Goal: Task Accomplishment & Management: Use online tool/utility

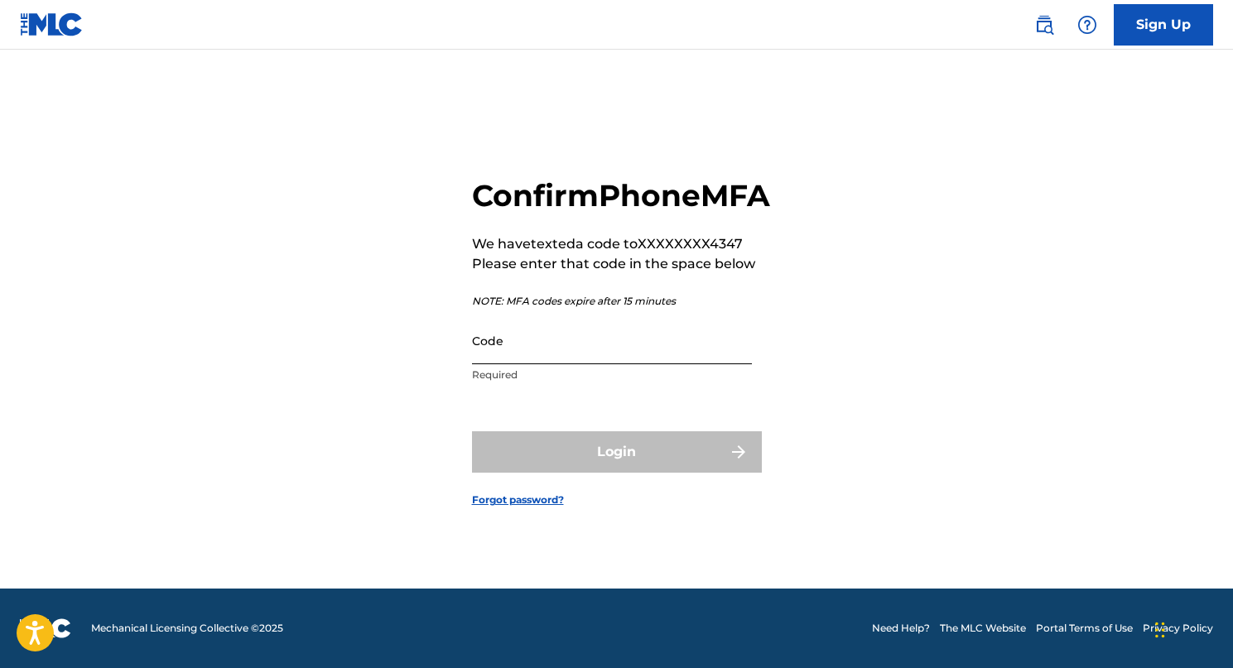
click at [612, 364] on input "Code" at bounding box center [612, 340] width 280 height 47
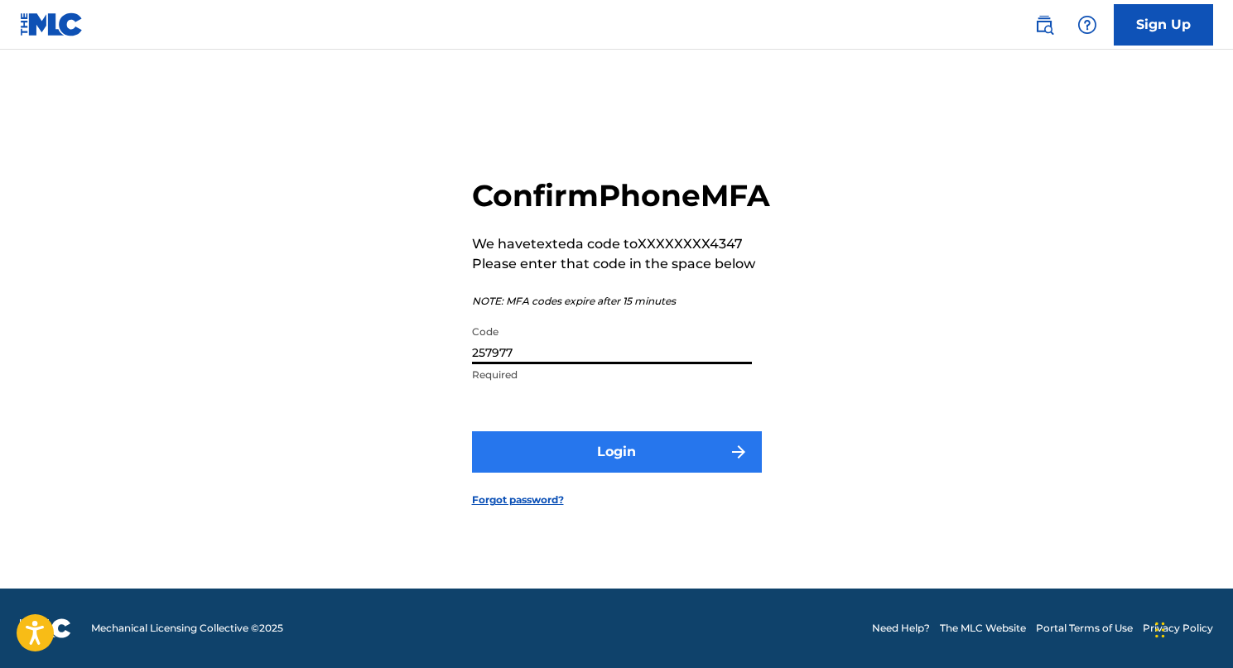
type input "257977"
click at [598, 466] on button "Login" at bounding box center [617, 451] width 290 height 41
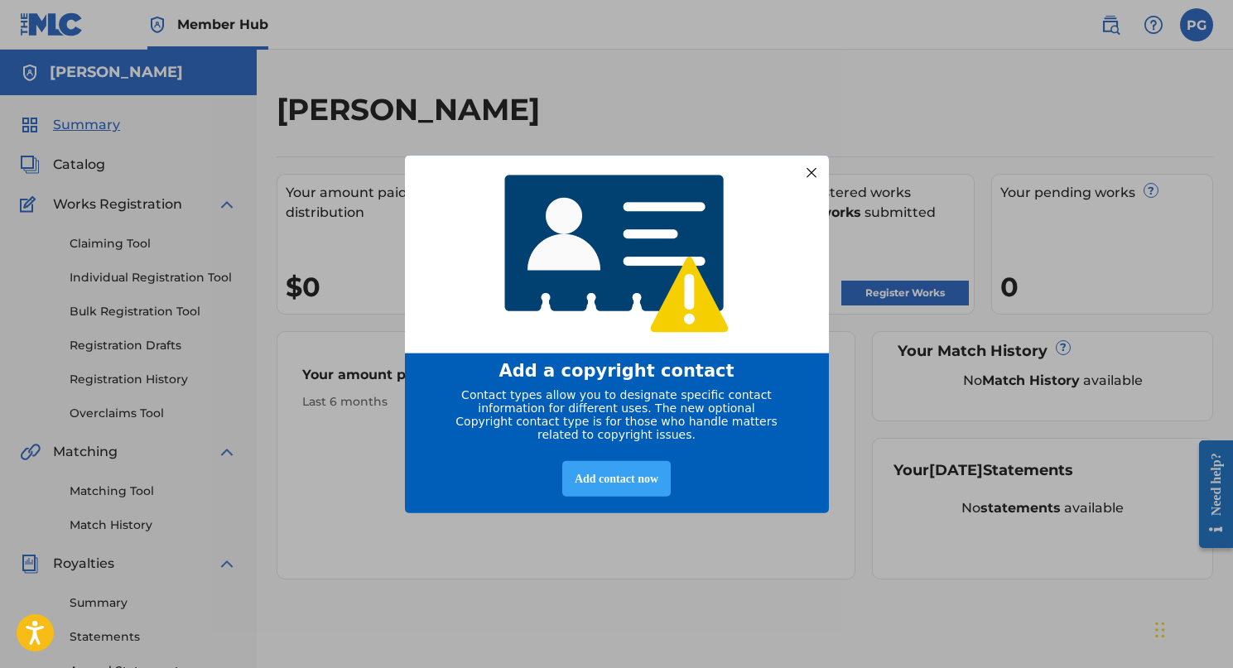
click at [599, 488] on div "Add contact now" at bounding box center [616, 479] width 108 height 36
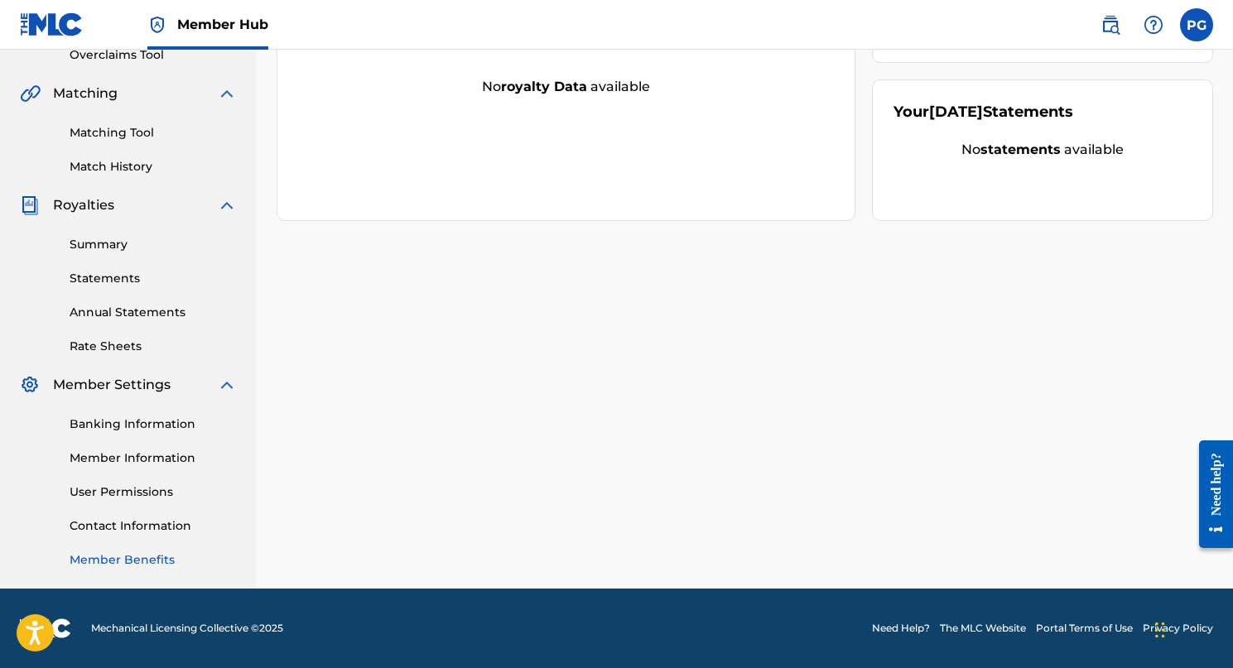
click at [190, 555] on link "Member Benefits" at bounding box center [153, 559] width 167 height 17
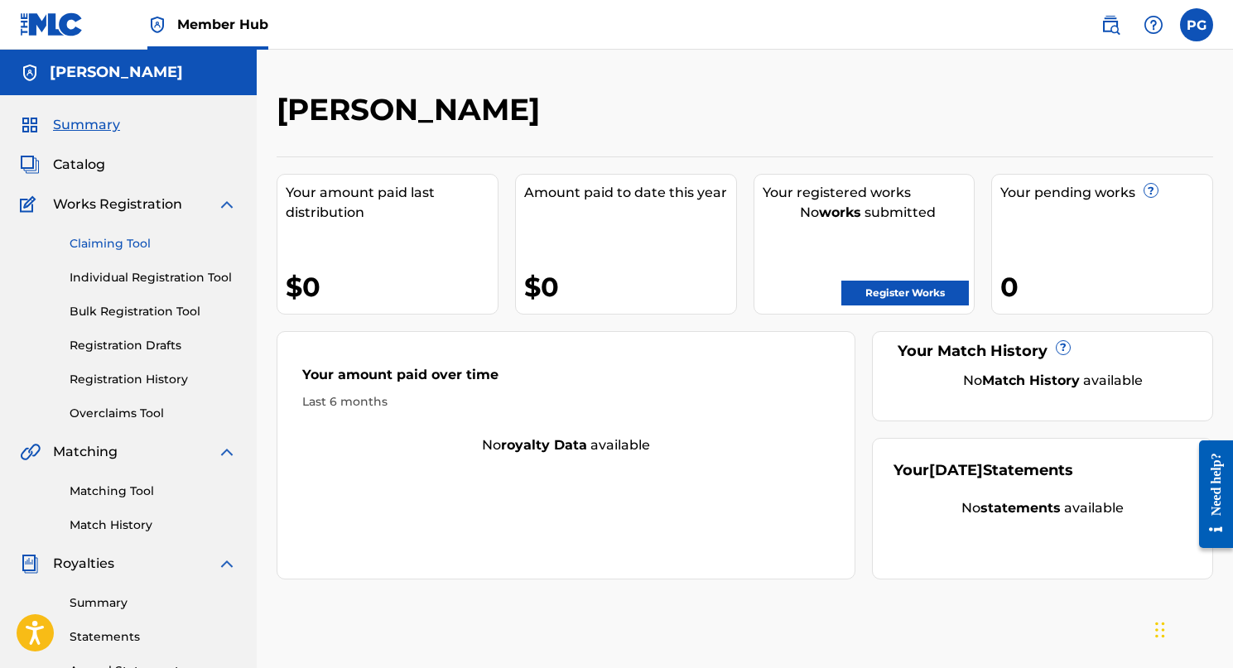
click at [118, 245] on link "Claiming Tool" at bounding box center [153, 243] width 167 height 17
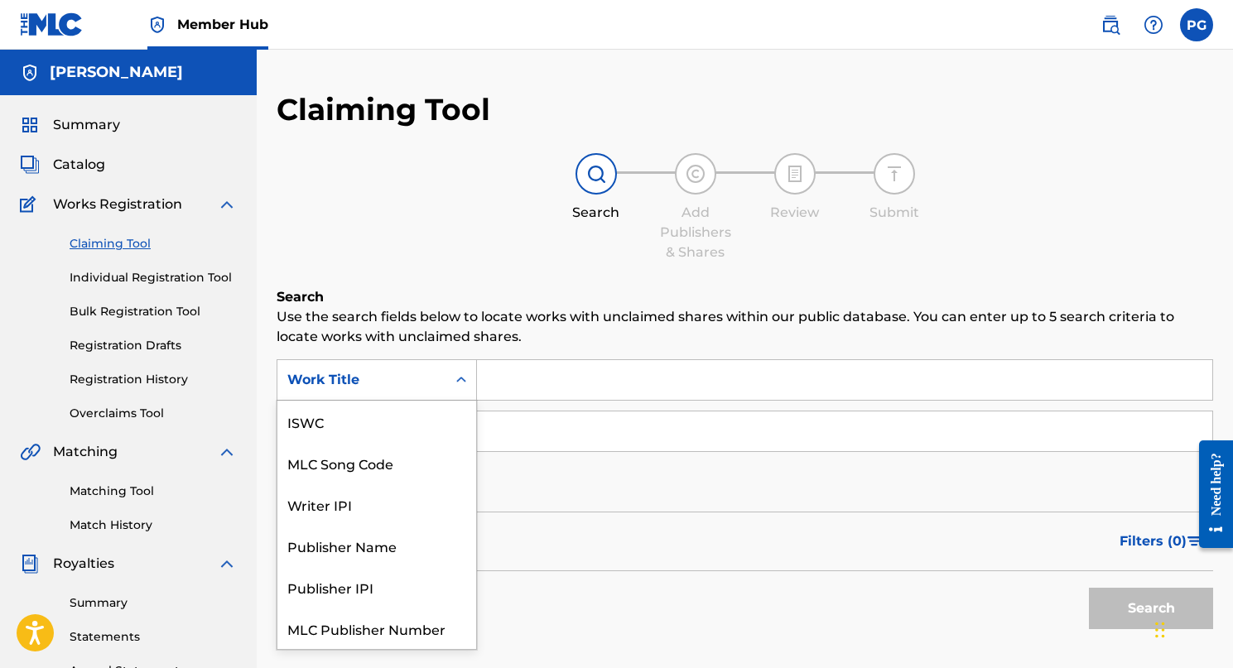
scroll to position [41, 0]
click at [371, 387] on div "Work Title" at bounding box center [361, 380] width 149 height 20
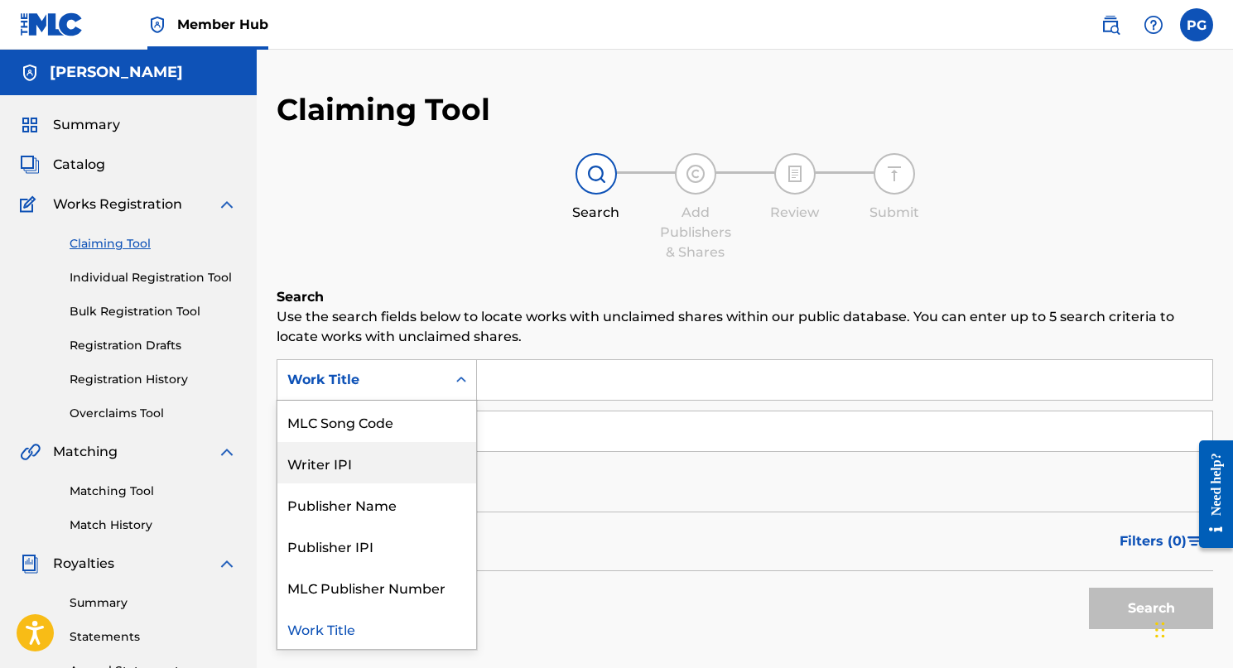
click at [381, 469] on div "Writer IPI" at bounding box center [376, 462] width 199 height 41
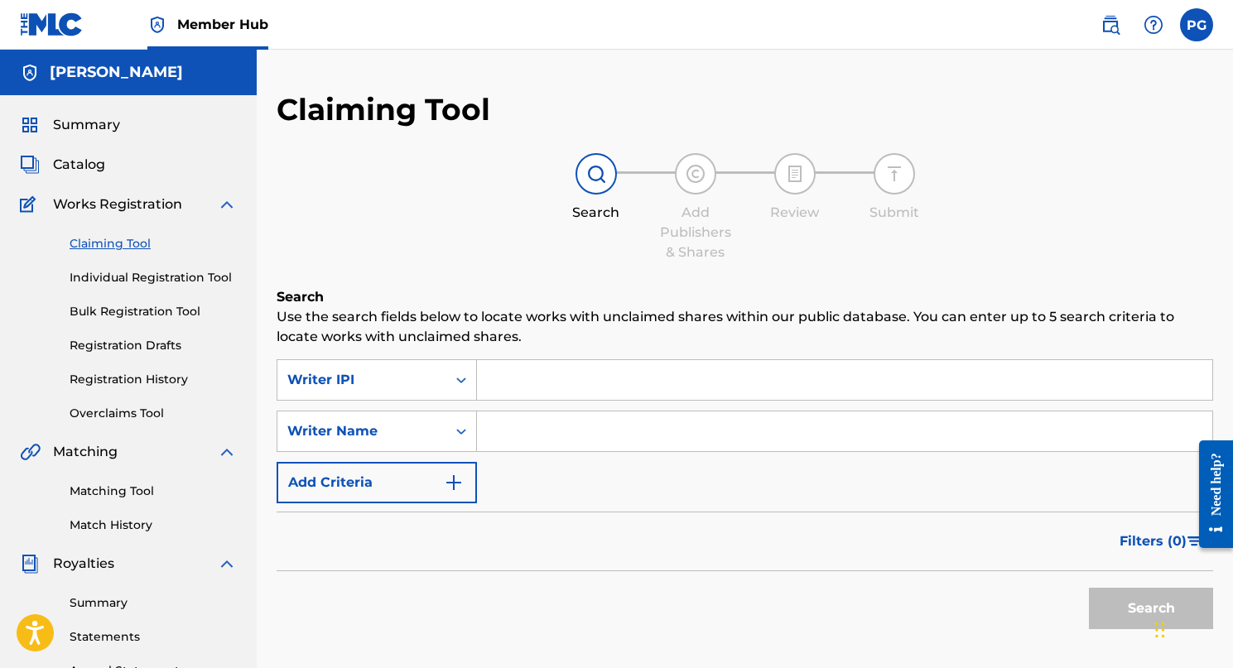
click at [531, 373] on input "Search Form" at bounding box center [844, 380] width 735 height 40
paste input "coptrmusic"
type input "c"
paste input "1303786360"
type input "1303786360"
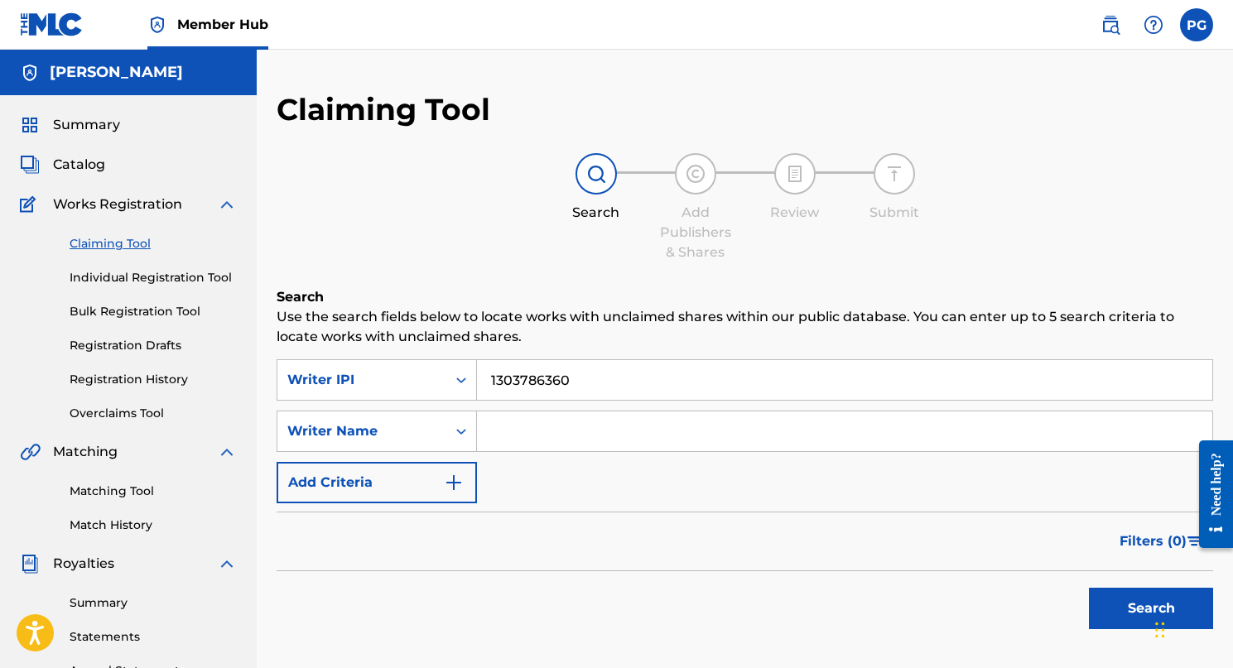
click at [507, 426] on input "Search Form" at bounding box center [844, 432] width 735 height 40
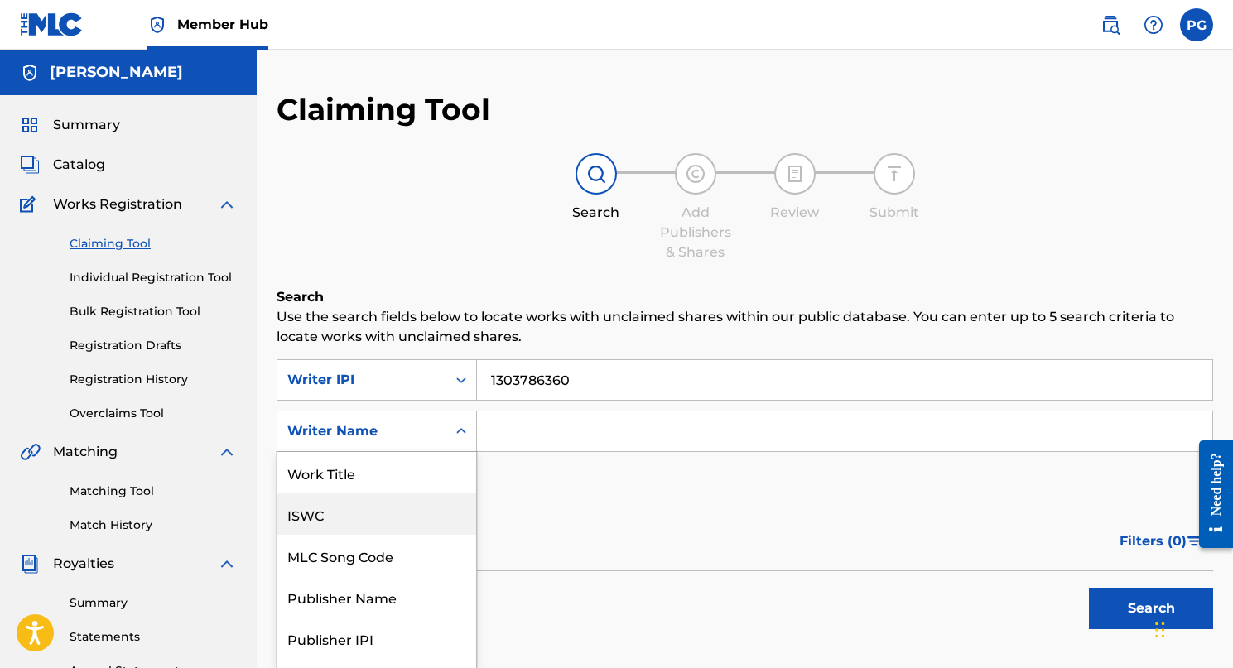
scroll to position [33, 0]
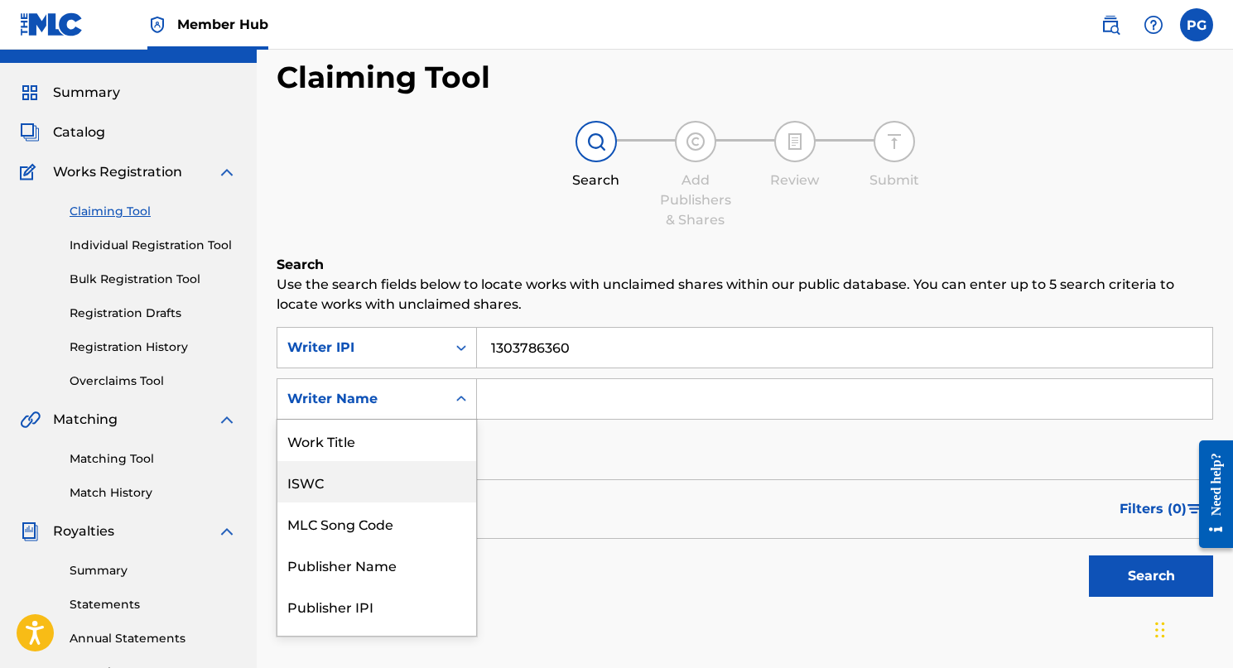
click at [449, 420] on div "ISWC, 2 of 7. 7 results available. Use Up and Down to choose options, press Ent…" at bounding box center [377, 398] width 200 height 41
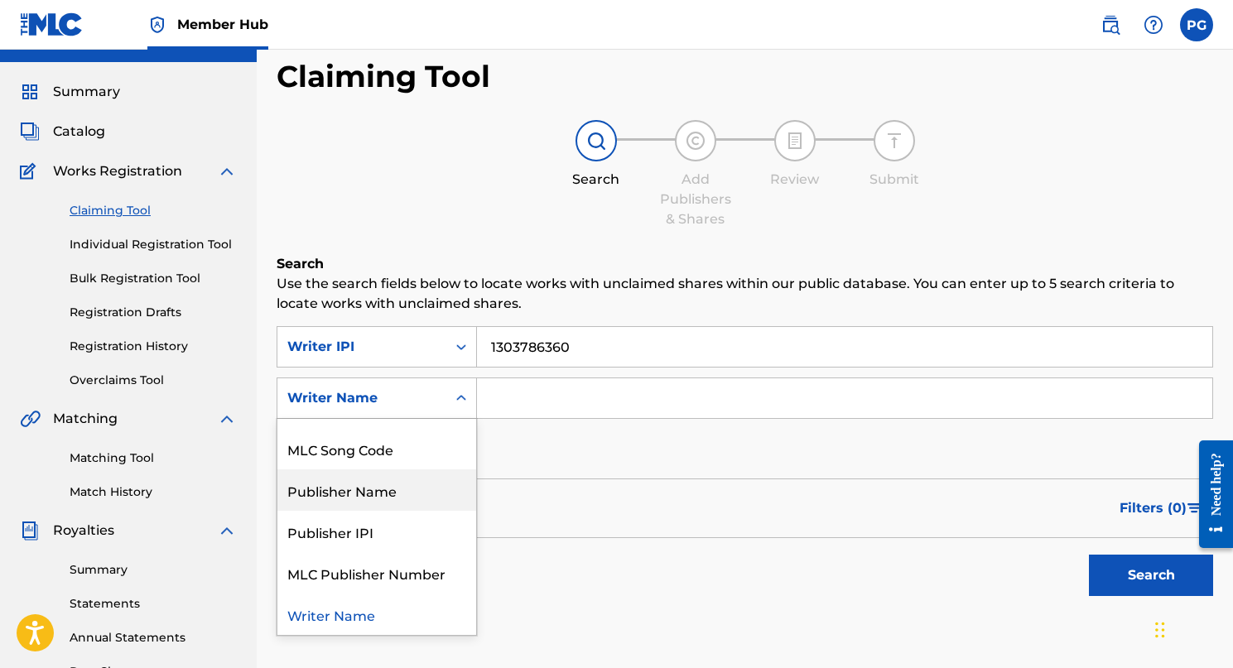
scroll to position [0, 0]
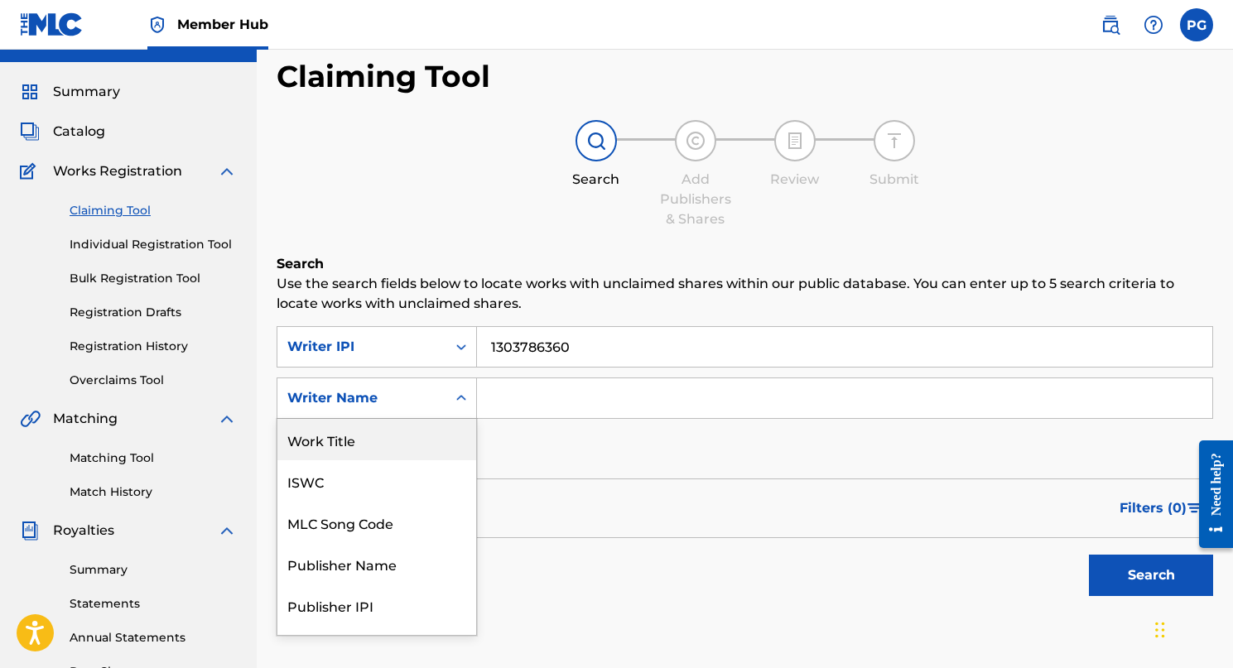
click at [431, 397] on div "Writer Name" at bounding box center [361, 398] width 149 height 20
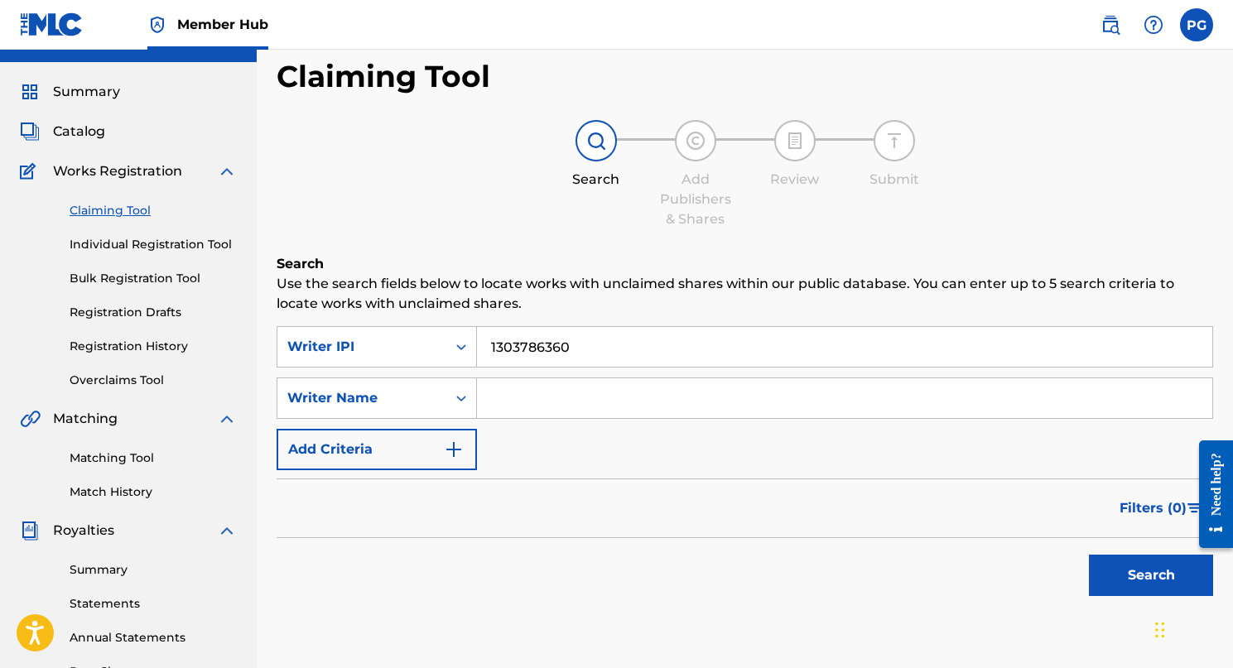
click at [529, 401] on input "Search Form" at bounding box center [844, 398] width 735 height 40
type input "[PERSON_NAME]"
drag, startPoint x: 609, startPoint y: 405, endPoint x: 422, endPoint y: 405, distance: 186.3
click at [422, 405] on div "SearchWithCriteriab212d44e-64e6-46e8-8c29-57d8214f265b Writer Name [PERSON_NAME]" at bounding box center [745, 398] width 936 height 41
type input "[PERSON_NAME]"
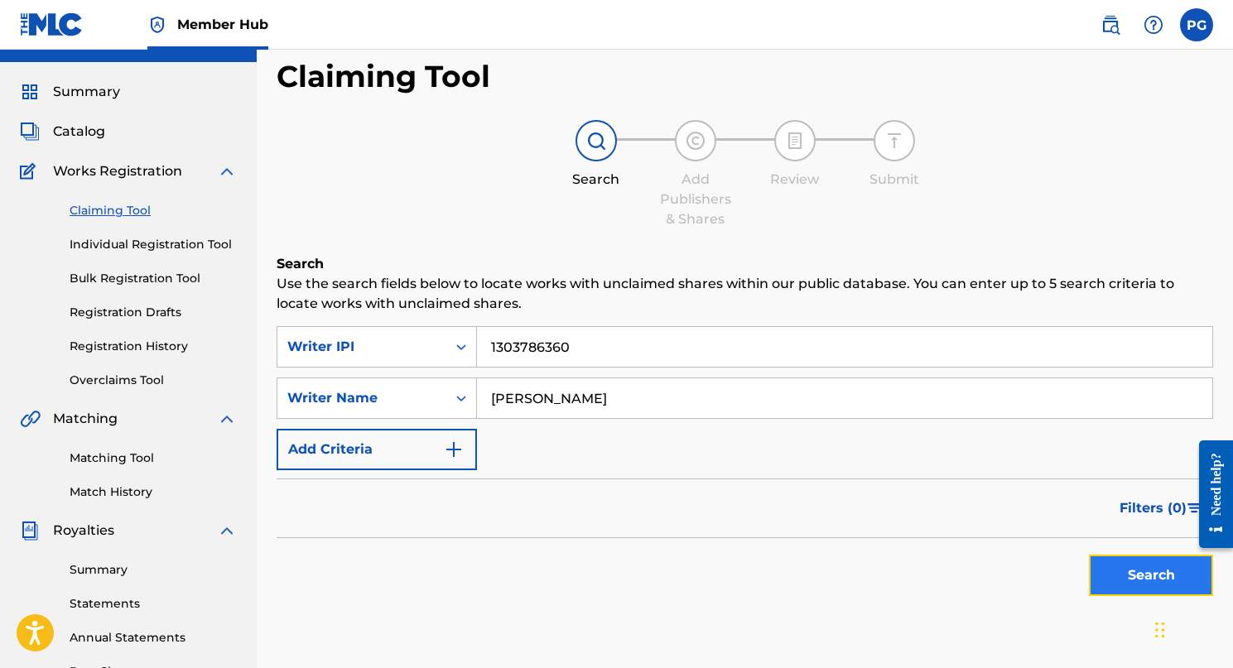
click at [1153, 568] on button "Search" at bounding box center [1151, 575] width 124 height 41
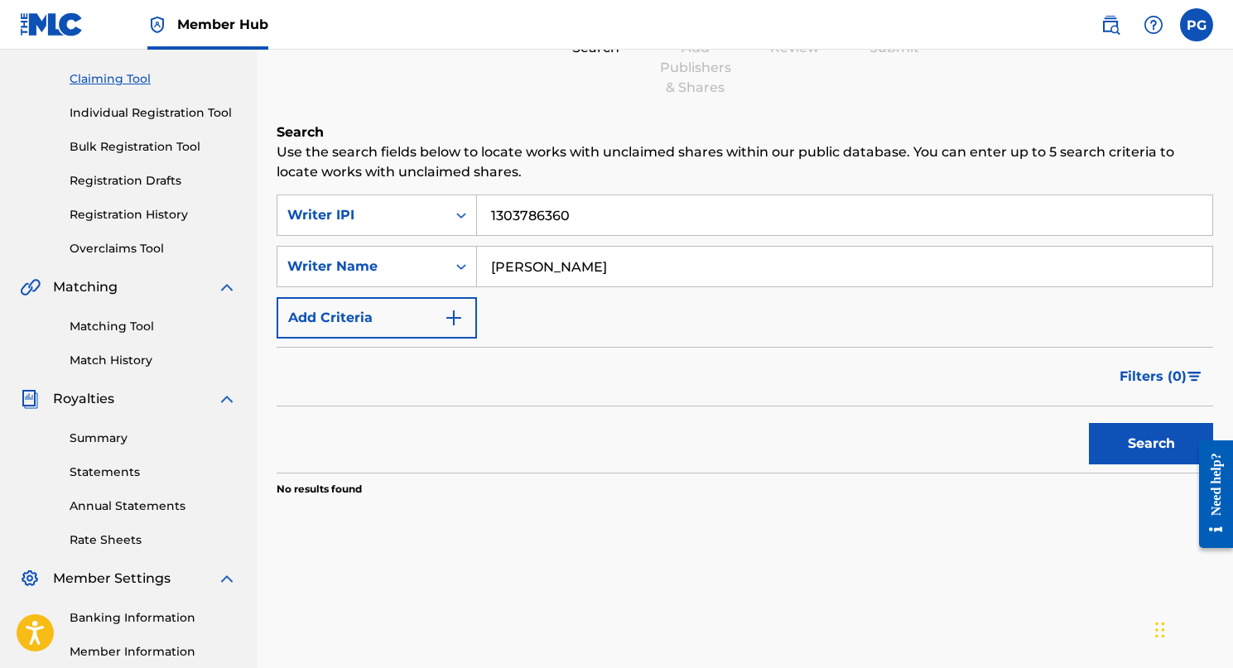
scroll to position [142, 0]
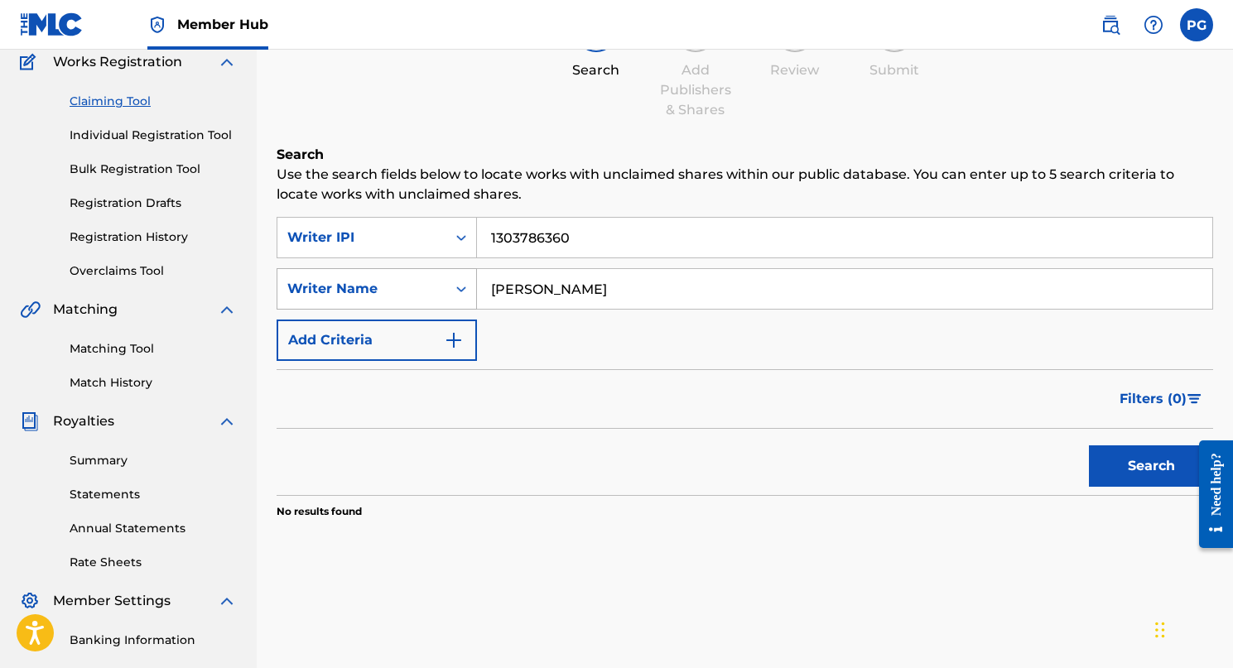
click at [418, 273] on div "Writer Name" at bounding box center [361, 288] width 169 height 31
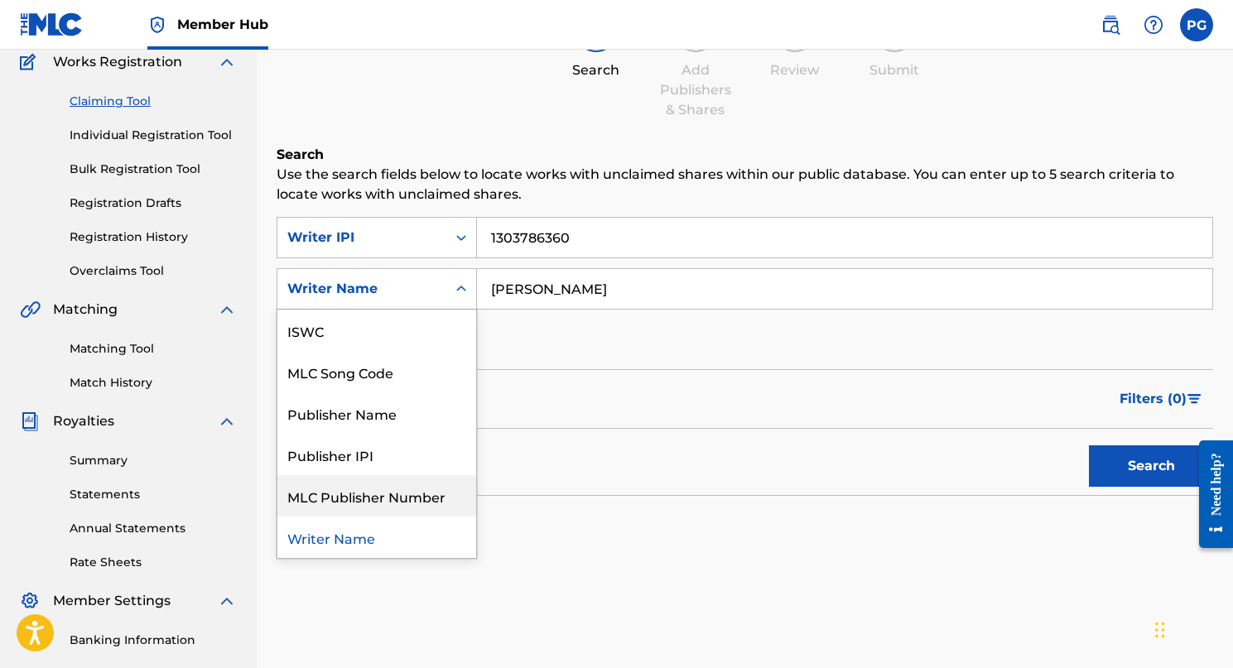
scroll to position [0, 0]
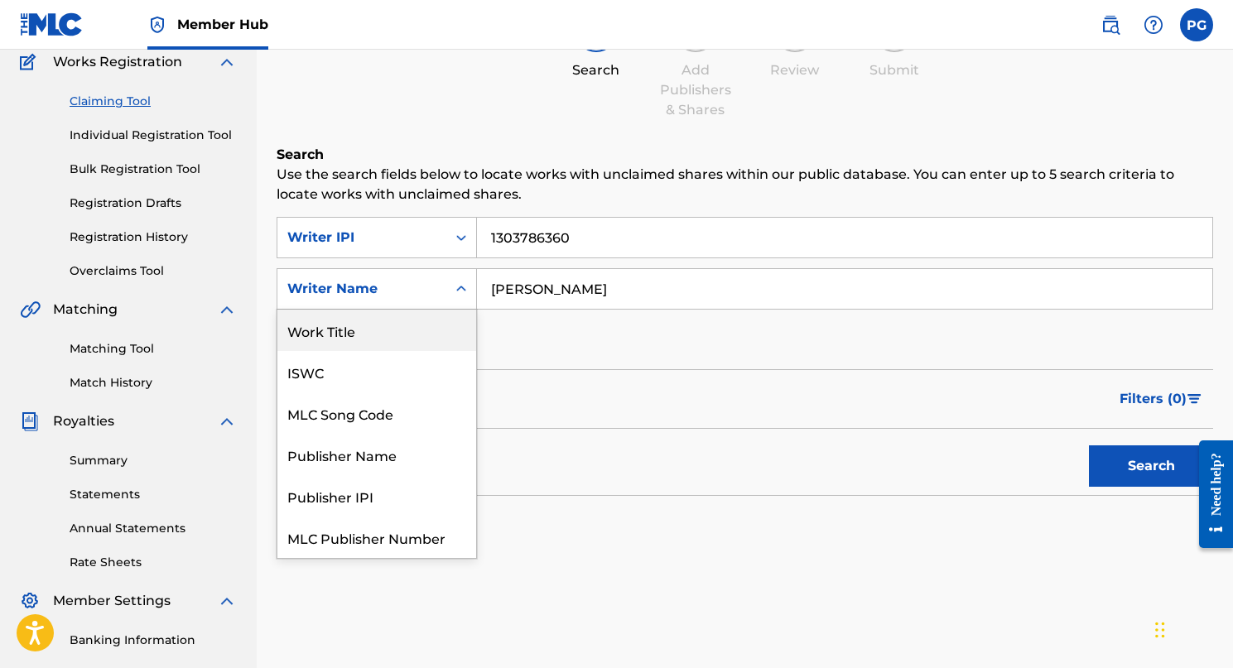
click at [380, 333] on div "Work Title" at bounding box center [376, 330] width 199 height 41
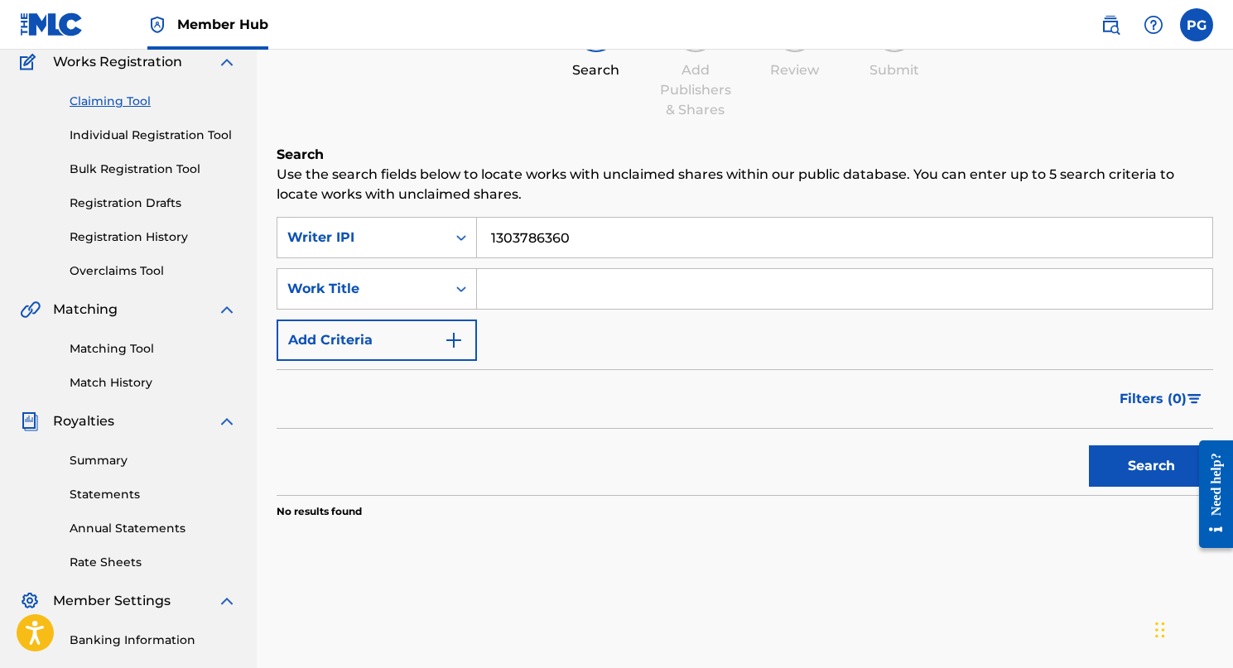
click at [547, 293] on input "Search Form" at bounding box center [844, 289] width 735 height 40
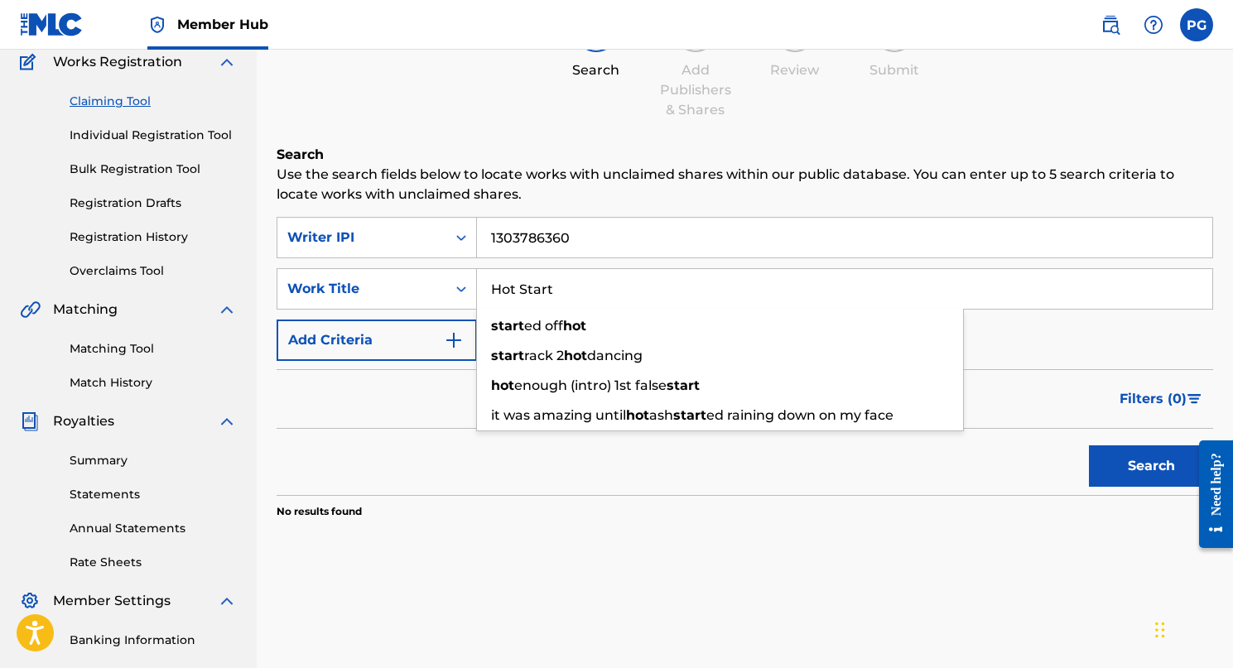
type input "Hot Start"
click at [425, 373] on div "Filters ( 0 )" at bounding box center [745, 399] width 936 height 60
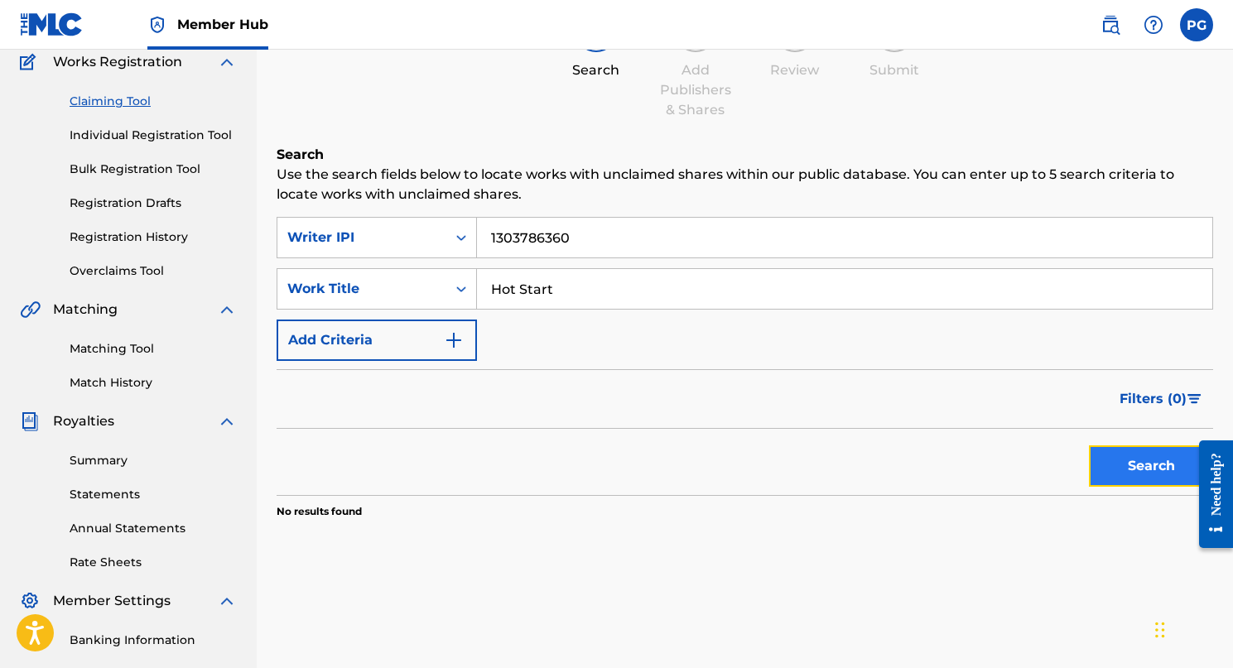
click at [1121, 474] on button "Search" at bounding box center [1151, 465] width 124 height 41
click at [597, 243] on input "1303786360" at bounding box center [844, 238] width 735 height 40
click at [408, 252] on div "Writer IPI" at bounding box center [361, 237] width 169 height 31
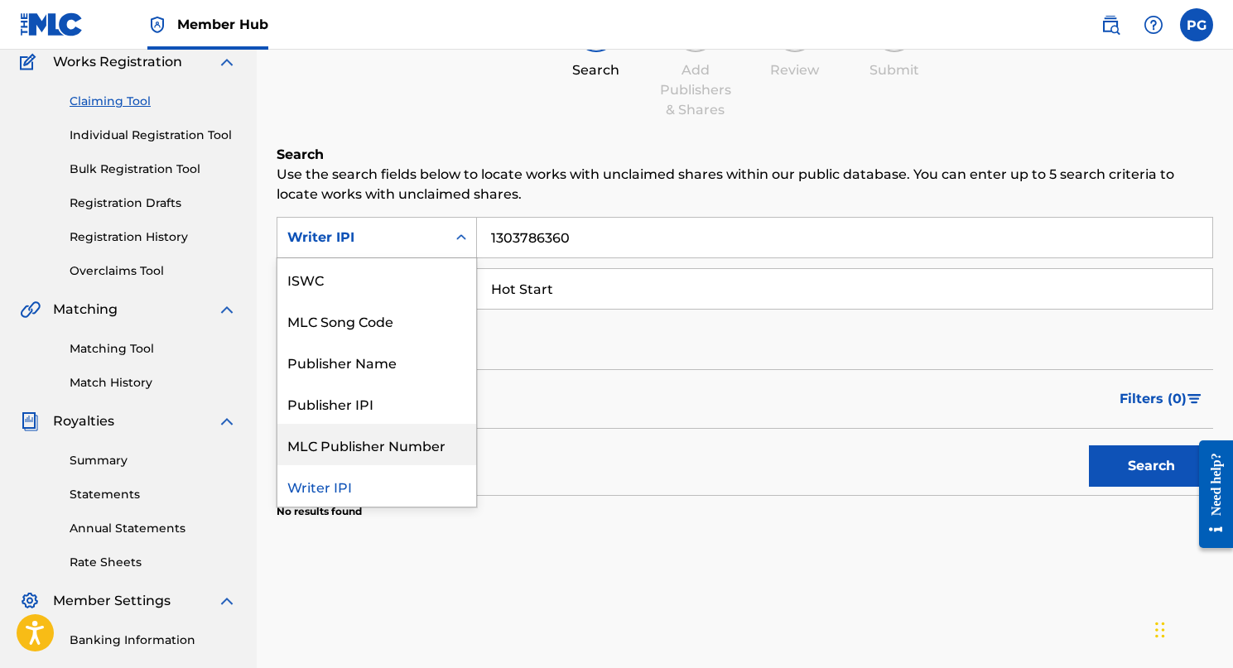
scroll to position [12, 0]
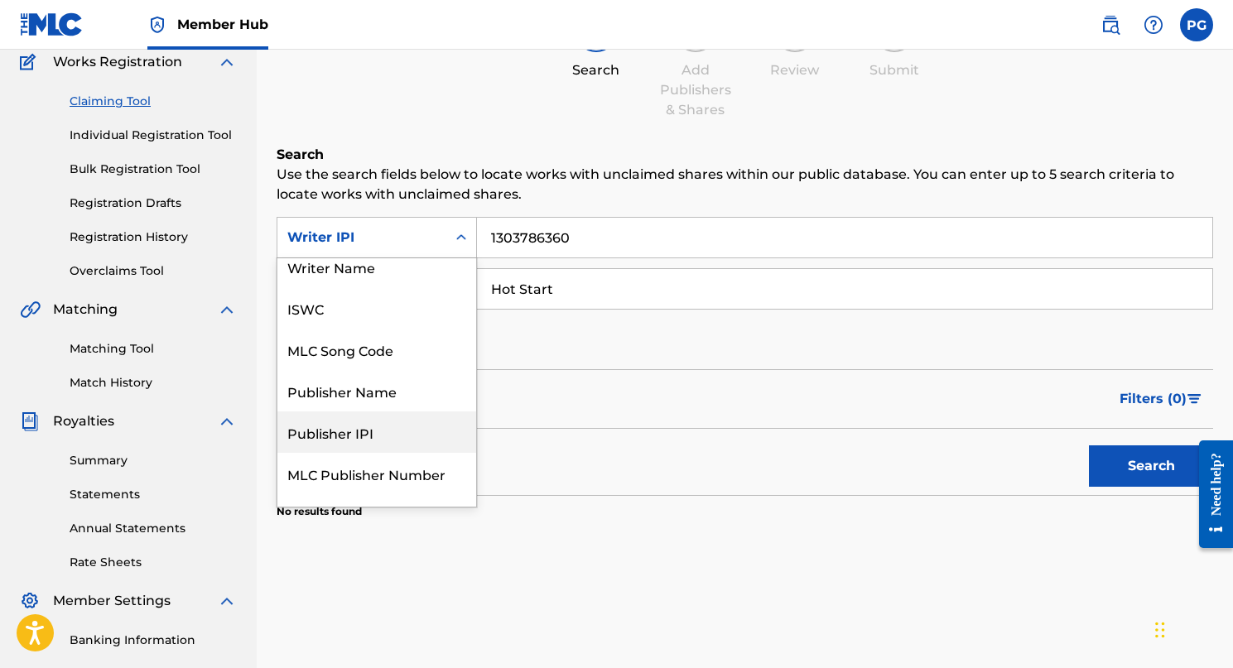
click at [343, 435] on div "Publisher IPI" at bounding box center [376, 432] width 199 height 41
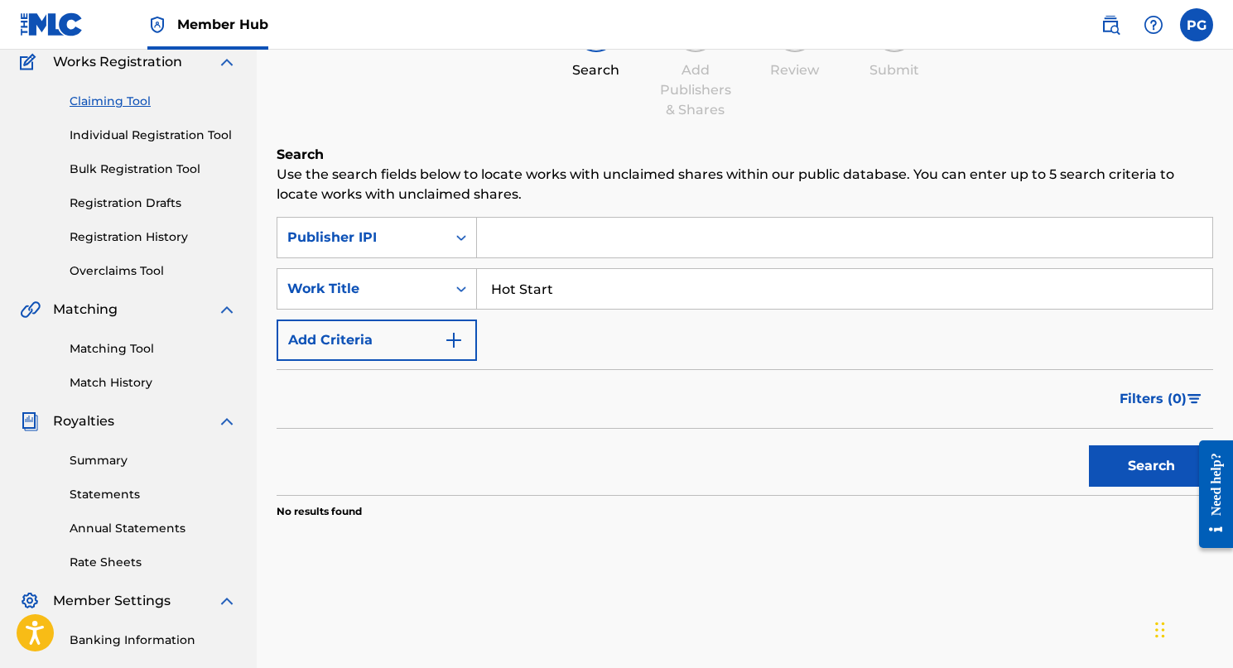
click at [579, 239] on input "Search Form" at bounding box center [844, 238] width 735 height 40
type input "1303786360"
click at [1126, 472] on button "Search" at bounding box center [1151, 465] width 124 height 41
